Goal: Use online tool/utility: Utilize a website feature to perform a specific function

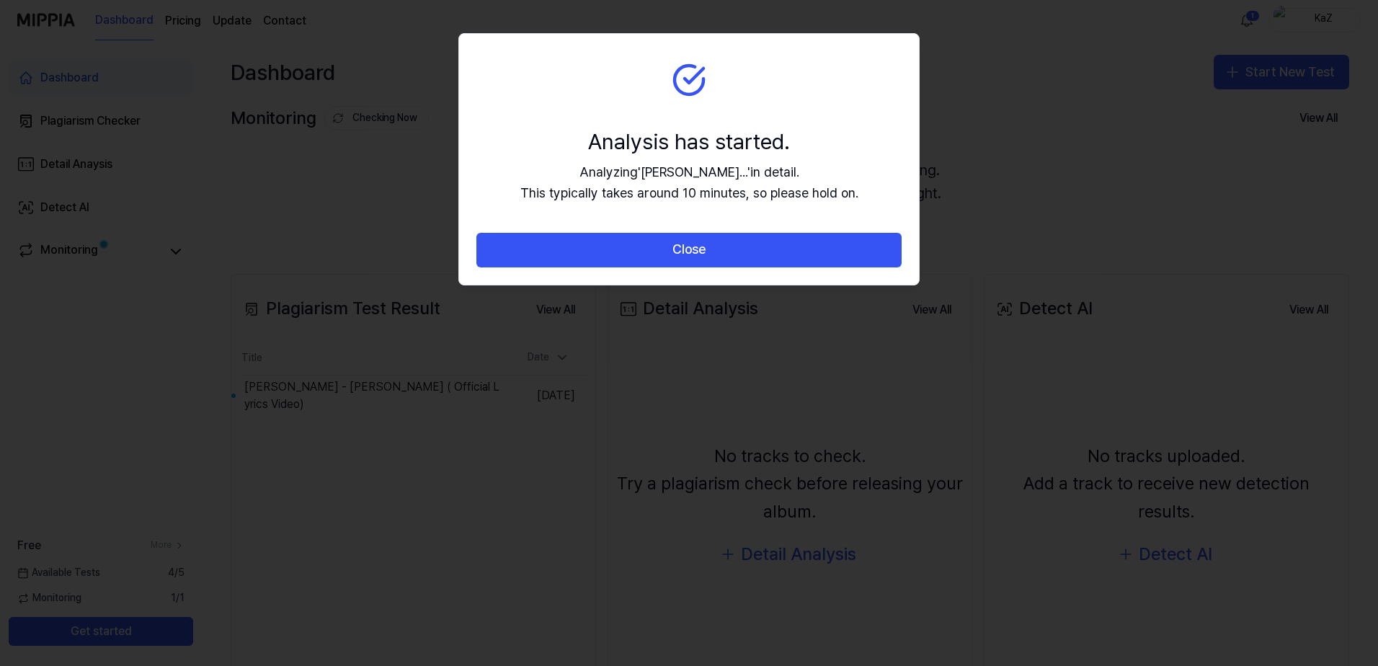
click at [627, 62] on section "Analysis has started. Analyzing ' [PERSON_NAME]... ' in detail. This typically …" at bounding box center [689, 133] width 460 height 199
drag, startPoint x: 691, startPoint y: 144, endPoint x: 688, endPoint y: 198, distance: 53.4
click at [693, 148] on div "Analysis has started." at bounding box center [689, 141] width 338 height 30
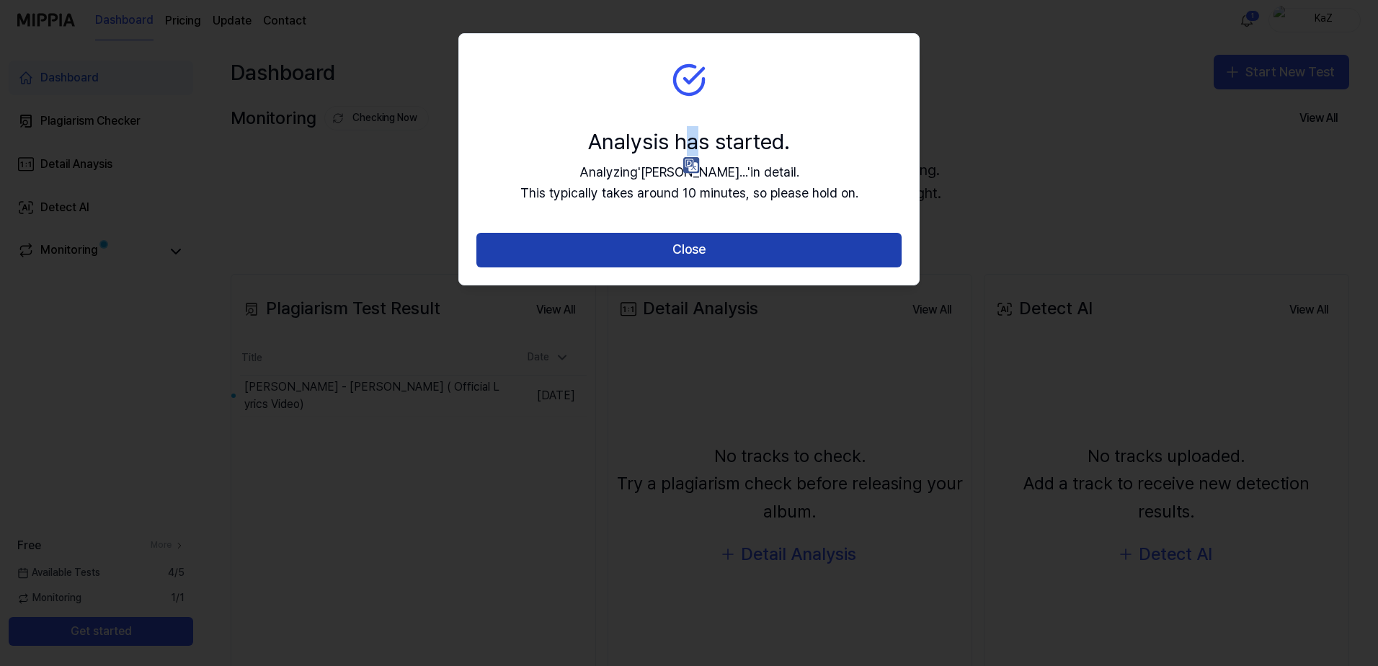
click at [680, 248] on button "Close" at bounding box center [688, 250] width 425 height 35
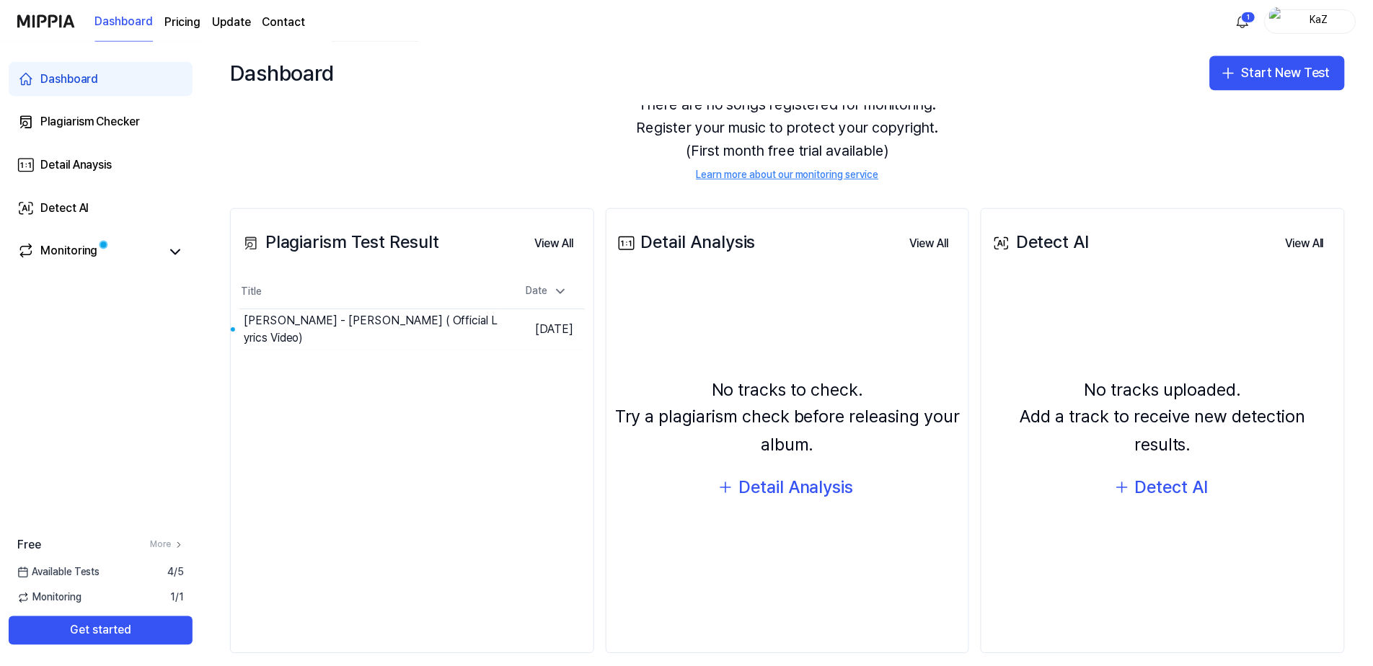
scroll to position [72, 0]
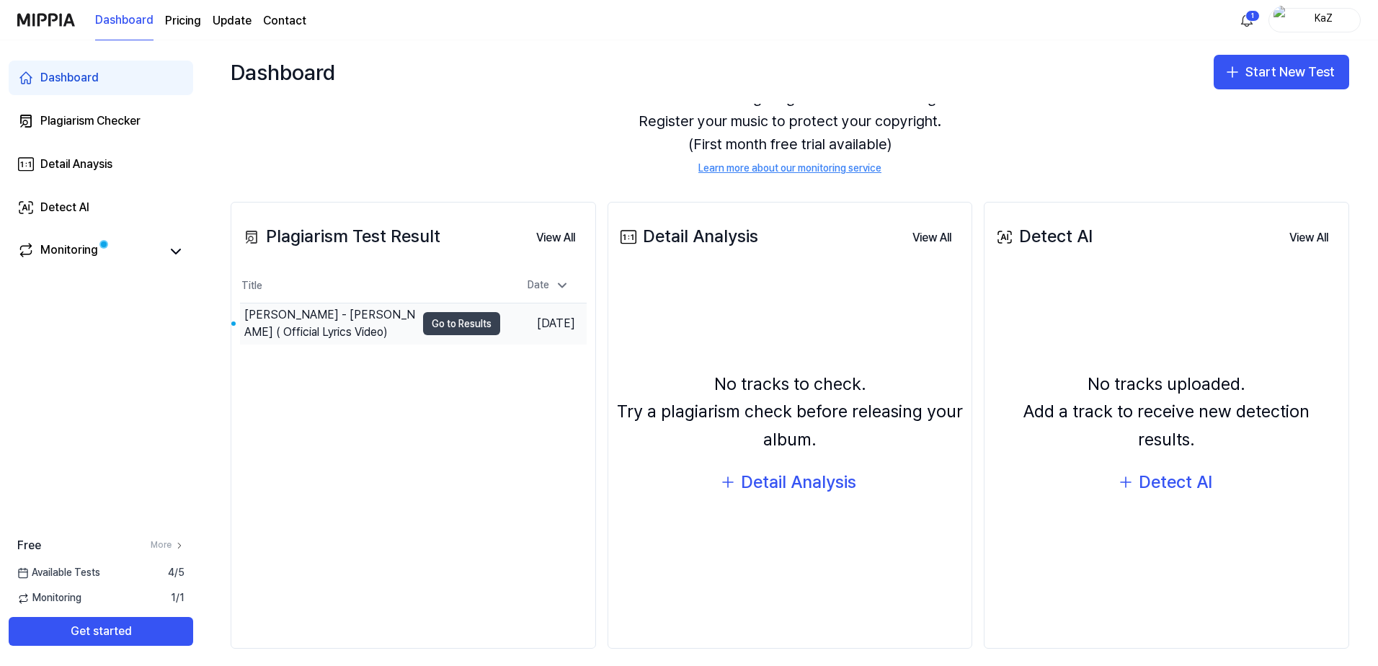
click at [423, 324] on button "Go to Results" at bounding box center [461, 323] width 77 height 23
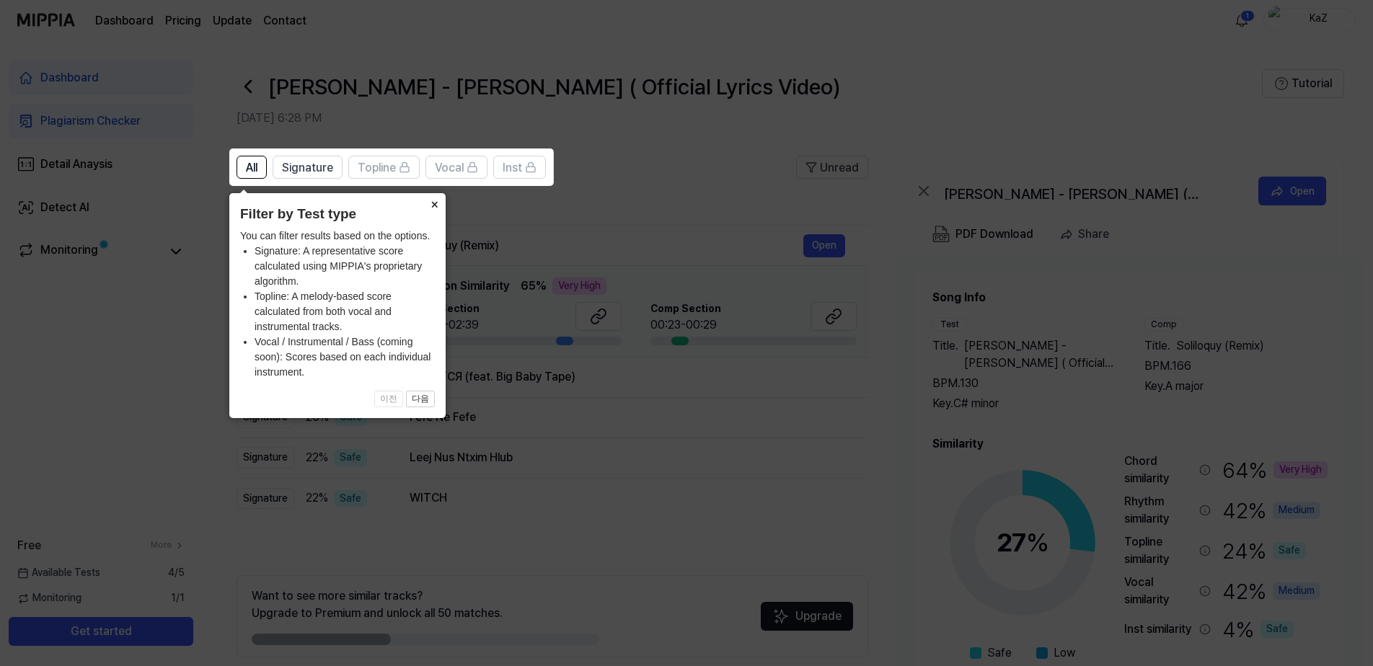
click at [431, 208] on button "×" at bounding box center [433, 203] width 23 height 20
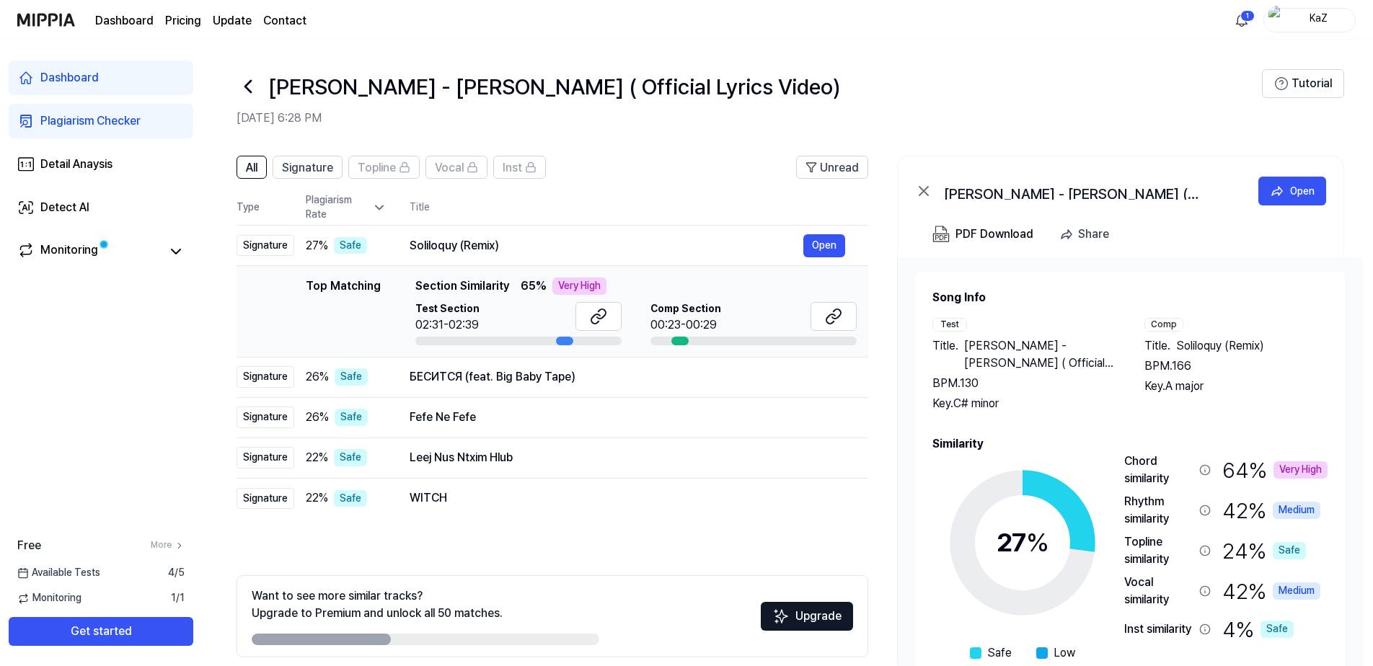
click at [1203, 30] on div "Dashboard Pricing Update Contact 1 KaZ" at bounding box center [686, 20] width 1338 height 40
click at [1238, 20] on html "Dashboard Pricing Update Contact 1 KaZ Dashboard Plagiarism Checker Detail Anay…" at bounding box center [686, 333] width 1373 height 666
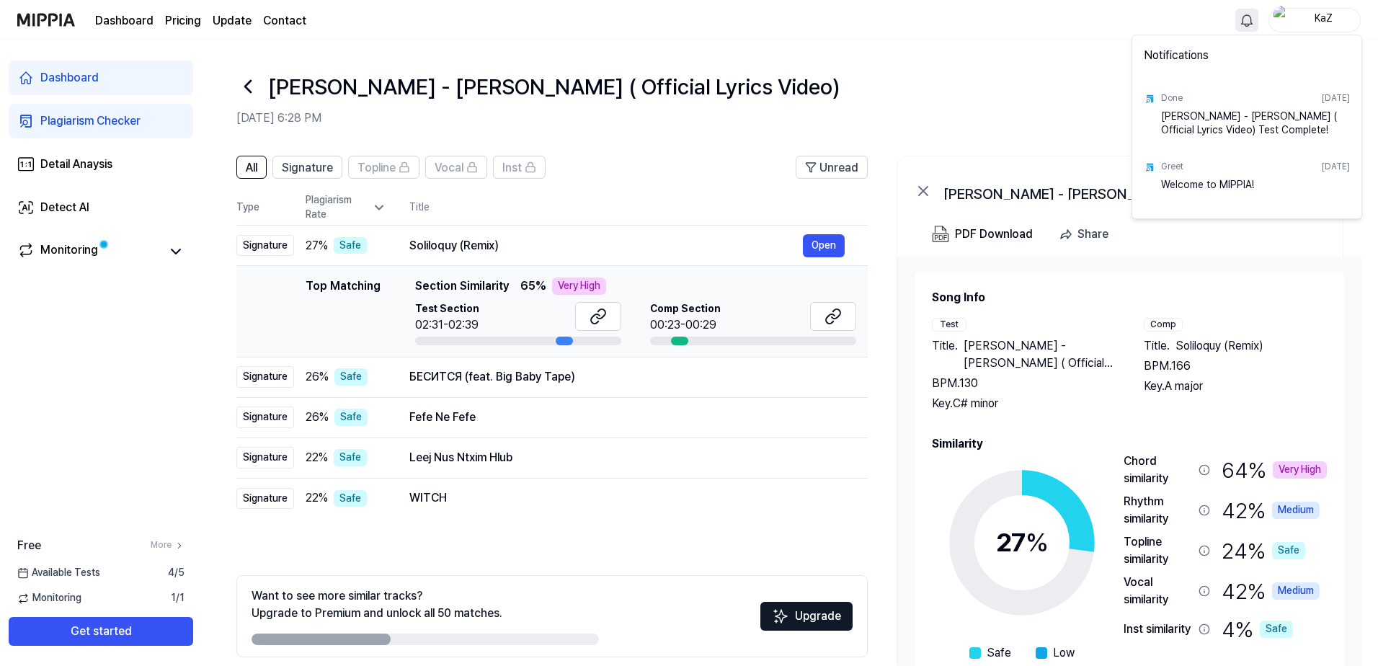
click at [1212, 27] on html "Dashboard Pricing Update Contact KaZ Dashboard Plagiarism Checker Detail Anaysi…" at bounding box center [689, 333] width 1378 height 666
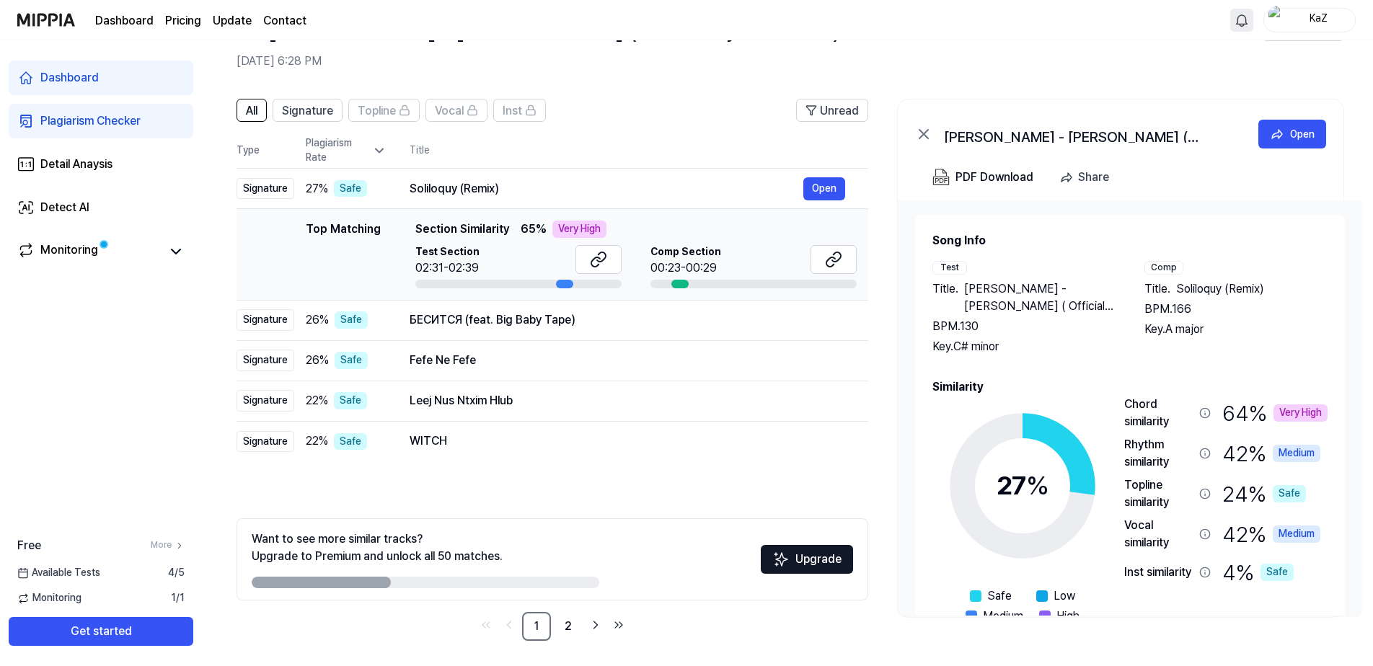
scroll to position [61, 0]
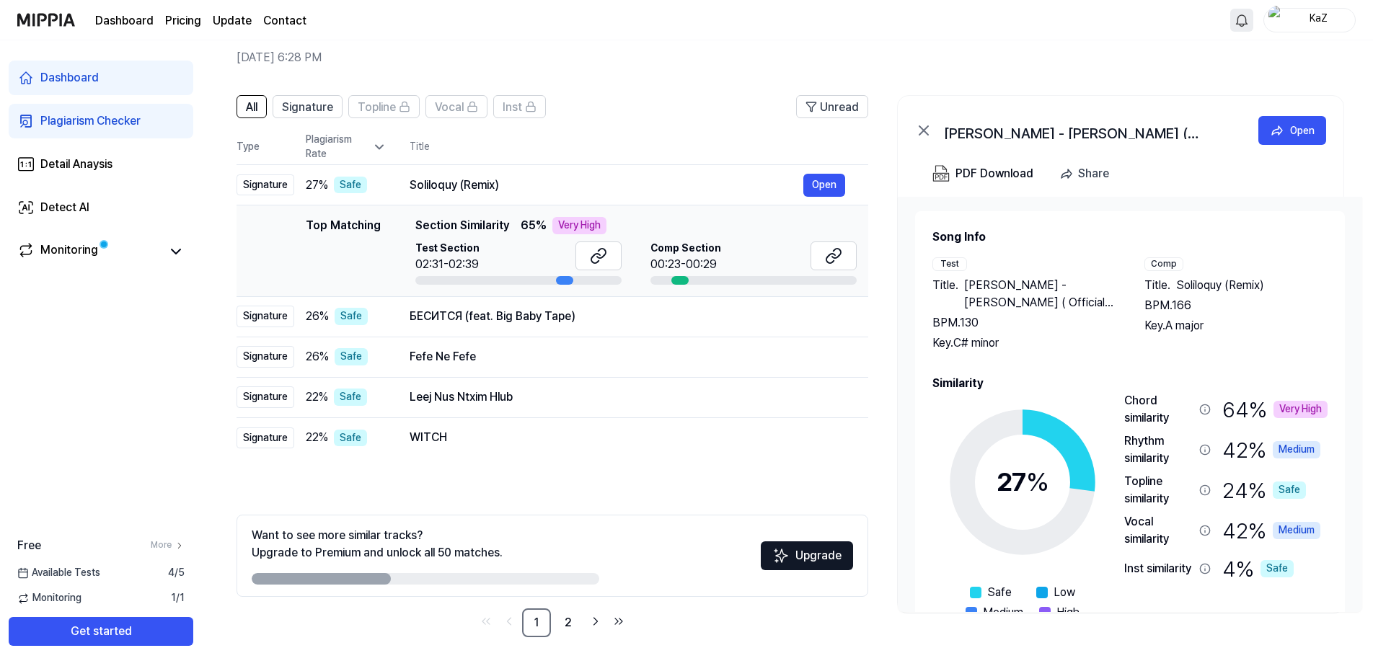
drag, startPoint x: 342, startPoint y: 575, endPoint x: 425, endPoint y: 583, distance: 84.1
click at [422, 585] on div "Want to see more similar tracks? Upgrade to Premium and unlock all 50 matches. …" at bounding box center [551, 556] width 631 height 82
